Goal: Task Accomplishment & Management: Use online tool/utility

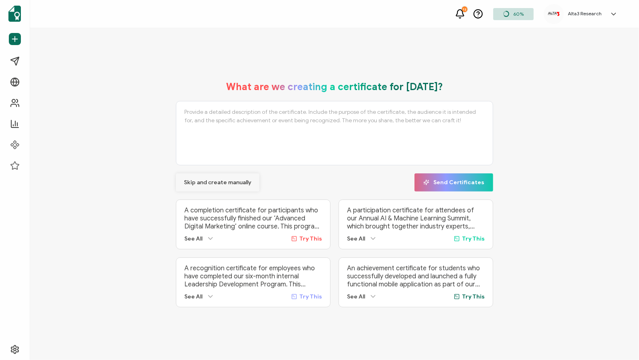
click at [219, 181] on span "Skip and create manually" at bounding box center [218, 183] width 68 height 6
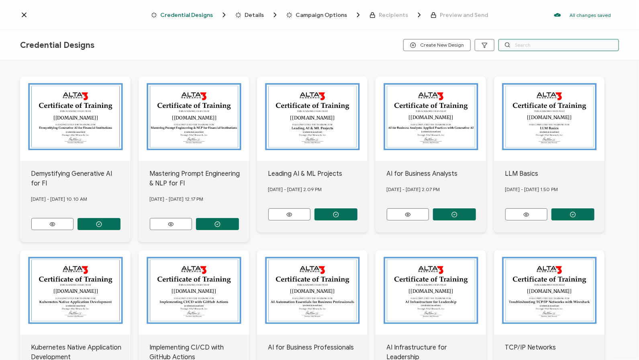
click at [520, 47] on input "text" at bounding box center [559, 45] width 121 height 12
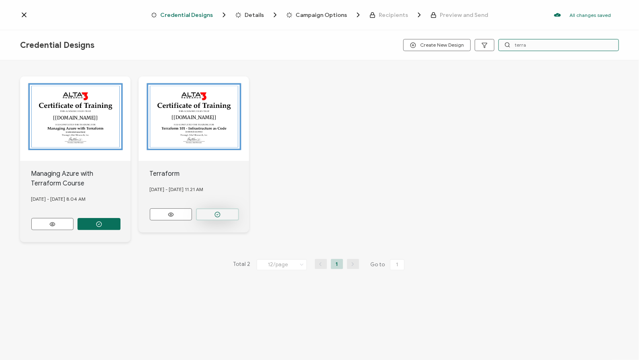
type input "terra"
click at [219, 213] on icon "button" at bounding box center [218, 214] width 6 height 6
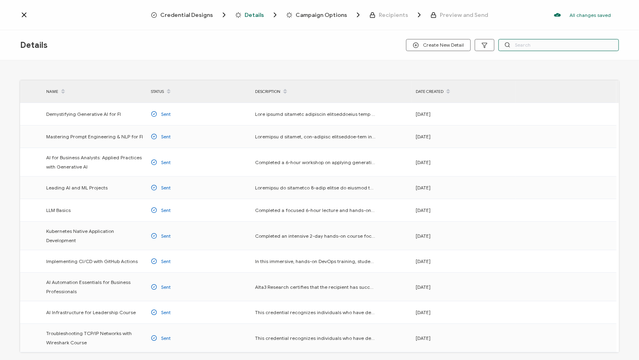
click at [524, 47] on input "text" at bounding box center [559, 45] width 121 height 12
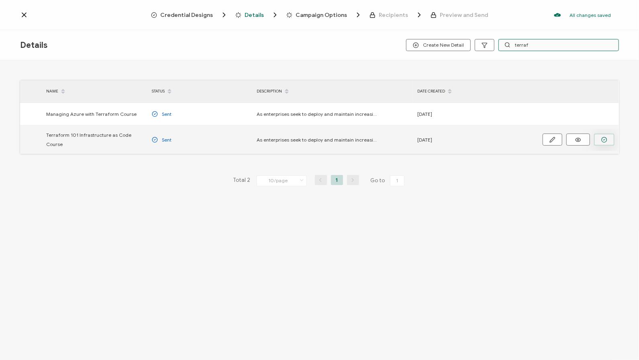
type input "terraf"
click at [602, 137] on icon "button" at bounding box center [605, 140] width 6 height 6
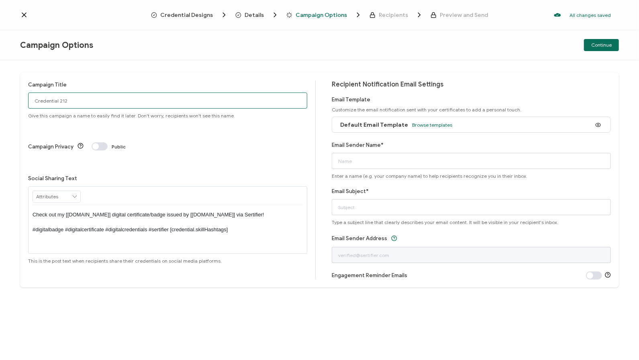
drag, startPoint x: 75, startPoint y: 97, endPoint x: -13, endPoint y: 88, distance: 88.5
click at [0, 88] on html "Credential Designs Details Campaign Options Recipients Preview and Send All cha…" at bounding box center [319, 180] width 639 height 360
type input "10/8 Public TF"
click at [427, 125] on span "Browse templates" at bounding box center [432, 125] width 40 height 6
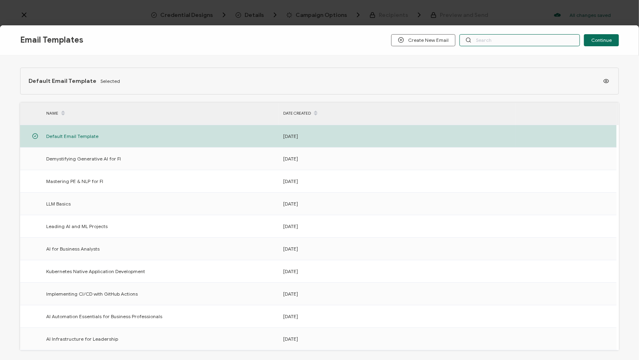
click at [484, 40] on input "text" at bounding box center [520, 40] width 121 height 12
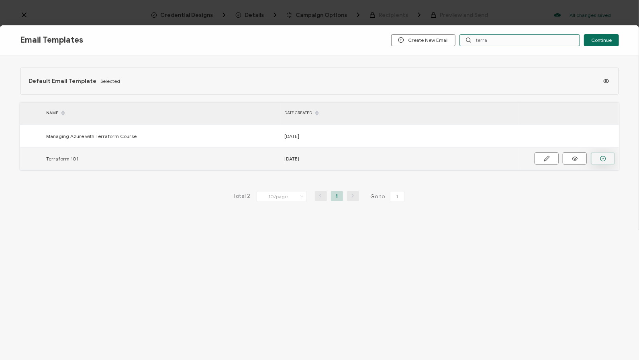
type input "terra"
click at [606, 156] on icon "button" at bounding box center [604, 159] width 6 height 6
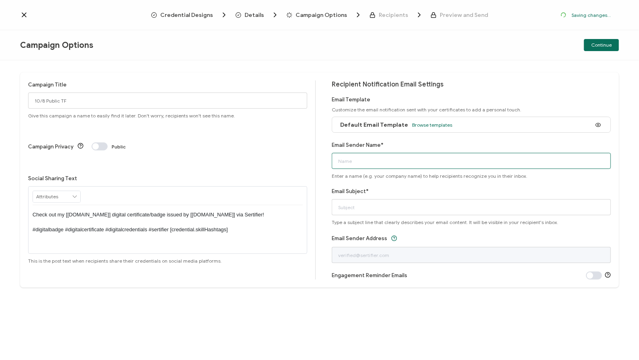
click at [500, 166] on input "Email Sender Name*" at bounding box center [471, 161] width 279 height 16
type input "Alta3 Research"
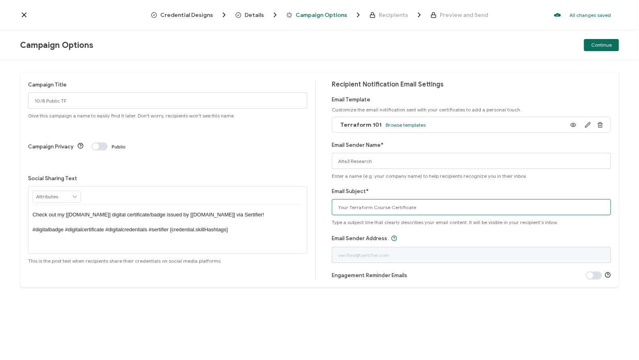
type input "Your Terraform Course Certificate"
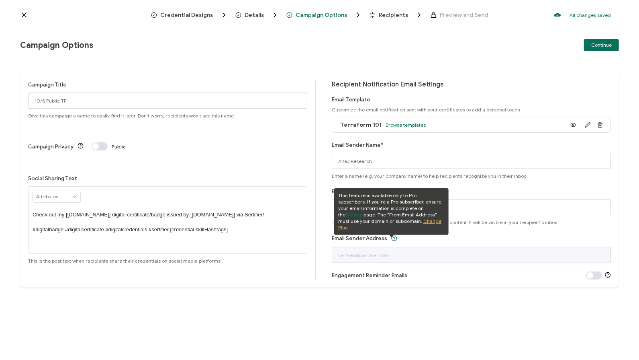
click at [520, 67] on div "Campaign Title 10/8 Public TF Give this campaign a name to easily find it later…" at bounding box center [319, 209] width 639 height 299
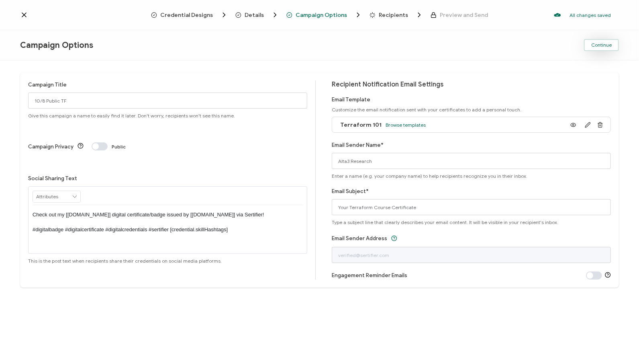
click at [599, 43] on span "Continue" at bounding box center [602, 45] width 20 height 5
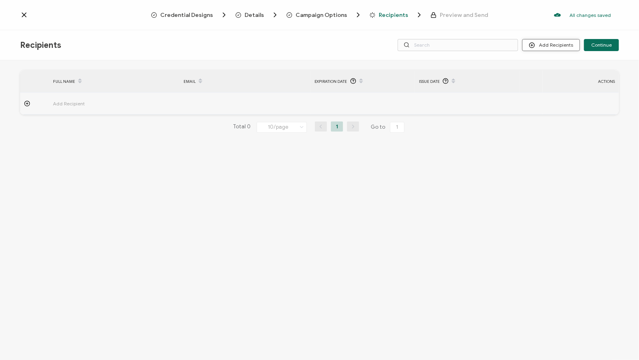
click at [550, 45] on button "Add Recipients" at bounding box center [552, 45] width 58 height 12
click at [553, 68] on span "Upload Recipients" at bounding box center [563, 67] width 41 height 6
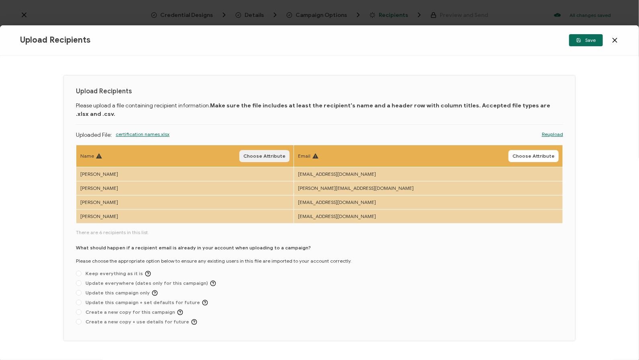
click at [286, 154] on span "Choose Attribute" at bounding box center [265, 156] width 42 height 5
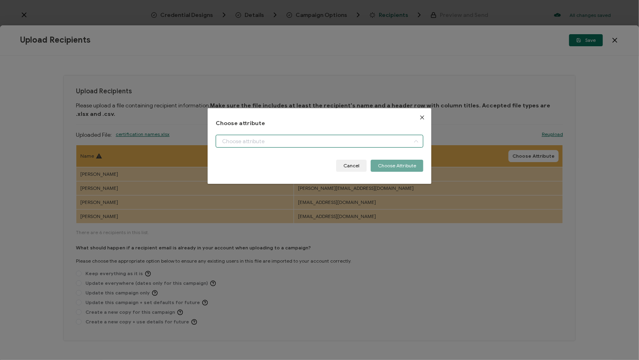
click at [258, 139] on input "dialog" at bounding box center [320, 141] width 208 height 13
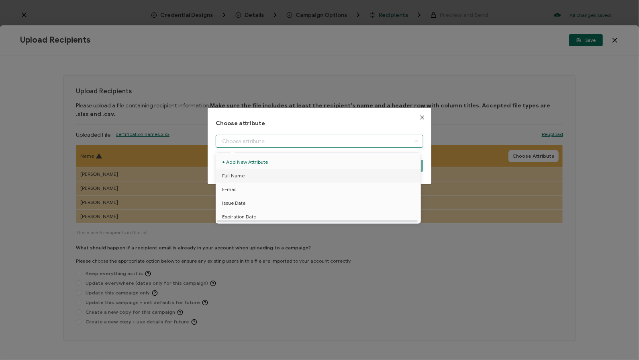
click at [238, 175] on span "Full Name" at bounding box center [233, 176] width 23 height 14
type input "Full Name"
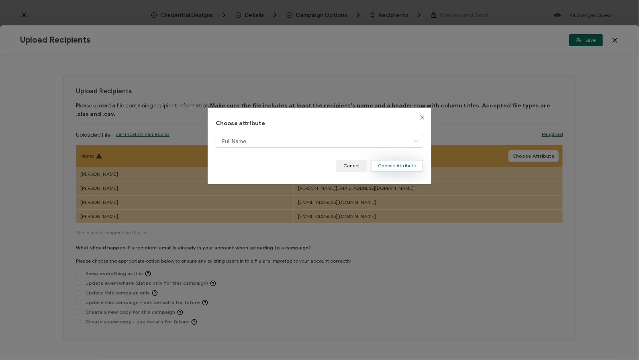
click at [395, 164] on button "Choose Attribute" at bounding box center [397, 166] width 53 height 12
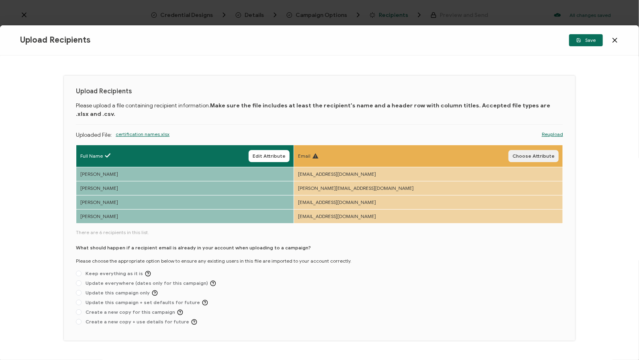
click at [524, 154] on span "Choose Attribute" at bounding box center [534, 156] width 42 height 5
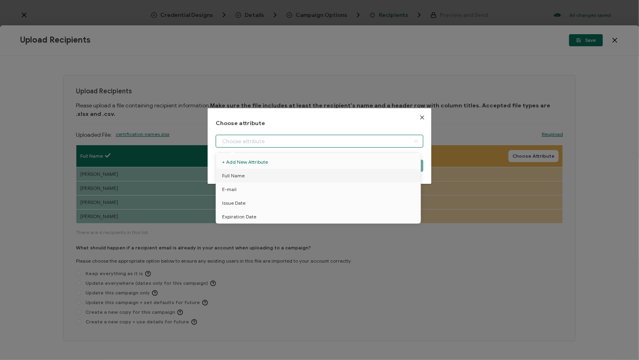
click at [347, 142] on input "dialog" at bounding box center [320, 141] width 208 height 13
click at [242, 188] on li "E-mail" at bounding box center [319, 189] width 211 height 14
type input "E-mail"
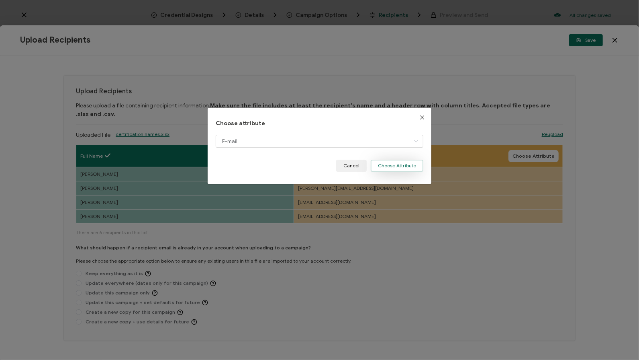
click at [392, 167] on button "Choose Attribute" at bounding box center [397, 166] width 53 height 12
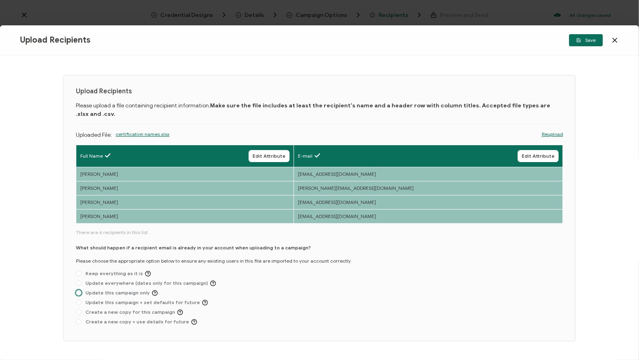
click at [128, 290] on span "Update this campaign only" at bounding box center [120, 293] width 76 height 6
click at [82, 290] on input "Update this campaign only" at bounding box center [79, 293] width 6 height 6
radio input "true"
click at [580, 45] on button "Save" at bounding box center [587, 40] width 34 height 12
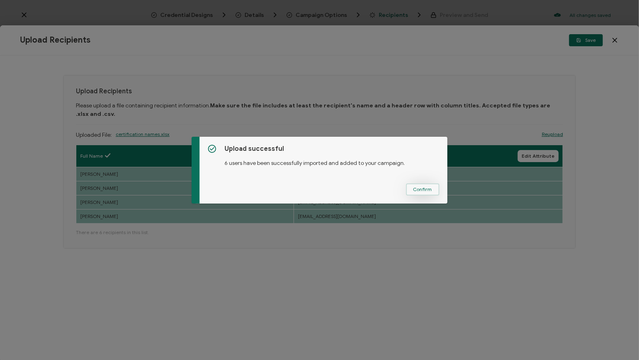
click at [420, 188] on span "Confirm" at bounding box center [423, 189] width 19 height 5
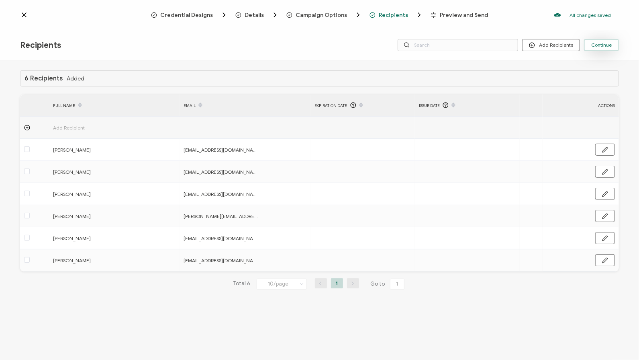
click at [606, 45] on span "Continue" at bounding box center [602, 45] width 20 height 5
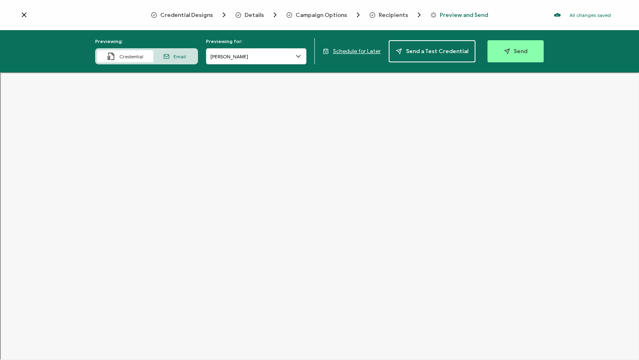
click at [370, 49] on span "Schedule for Later" at bounding box center [357, 51] width 48 height 7
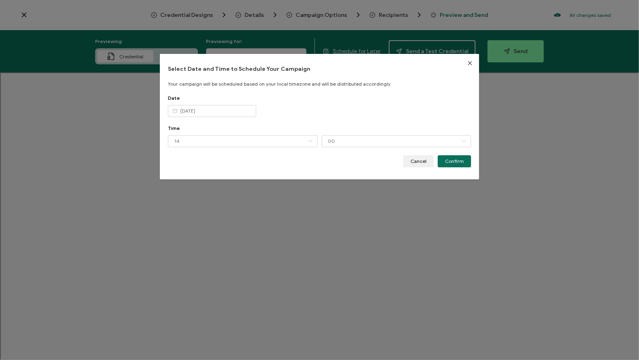
click at [174, 109] on icon "dialog" at bounding box center [175, 111] width 10 height 12
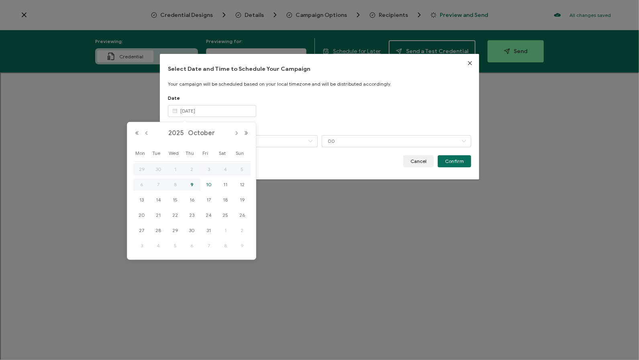
click at [207, 184] on span "10" at bounding box center [209, 185] width 10 height 10
type input "[DATE]"
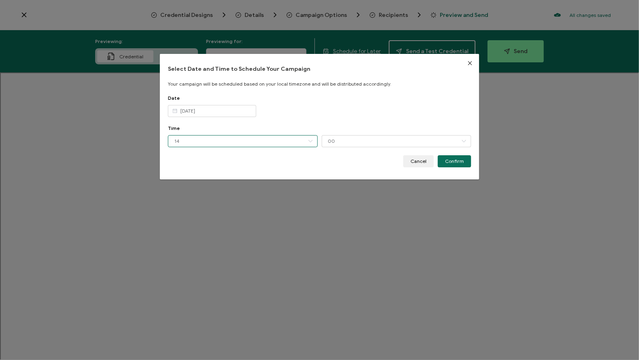
click at [182, 140] on input "14" at bounding box center [243, 141] width 150 height 12
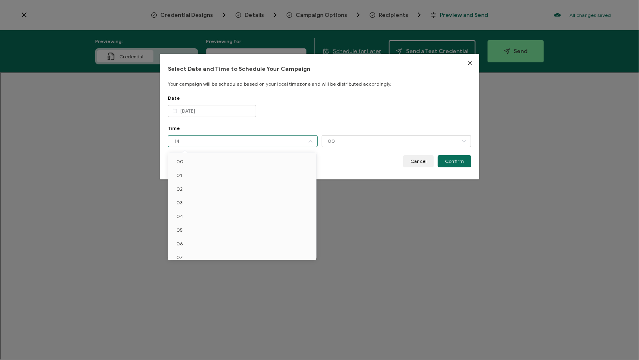
scroll to position [101, 0]
click at [267, 131] on div "Time 14 00 00 15 30 45" at bounding box center [320, 140] width 304 height 30
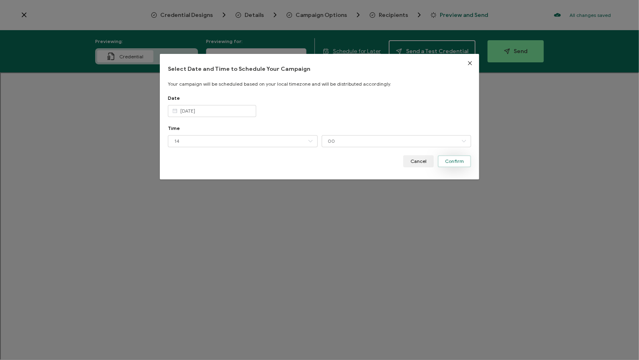
click at [456, 161] on span "Confirm" at bounding box center [454, 161] width 19 height 5
